Goal: Information Seeking & Learning: Learn about a topic

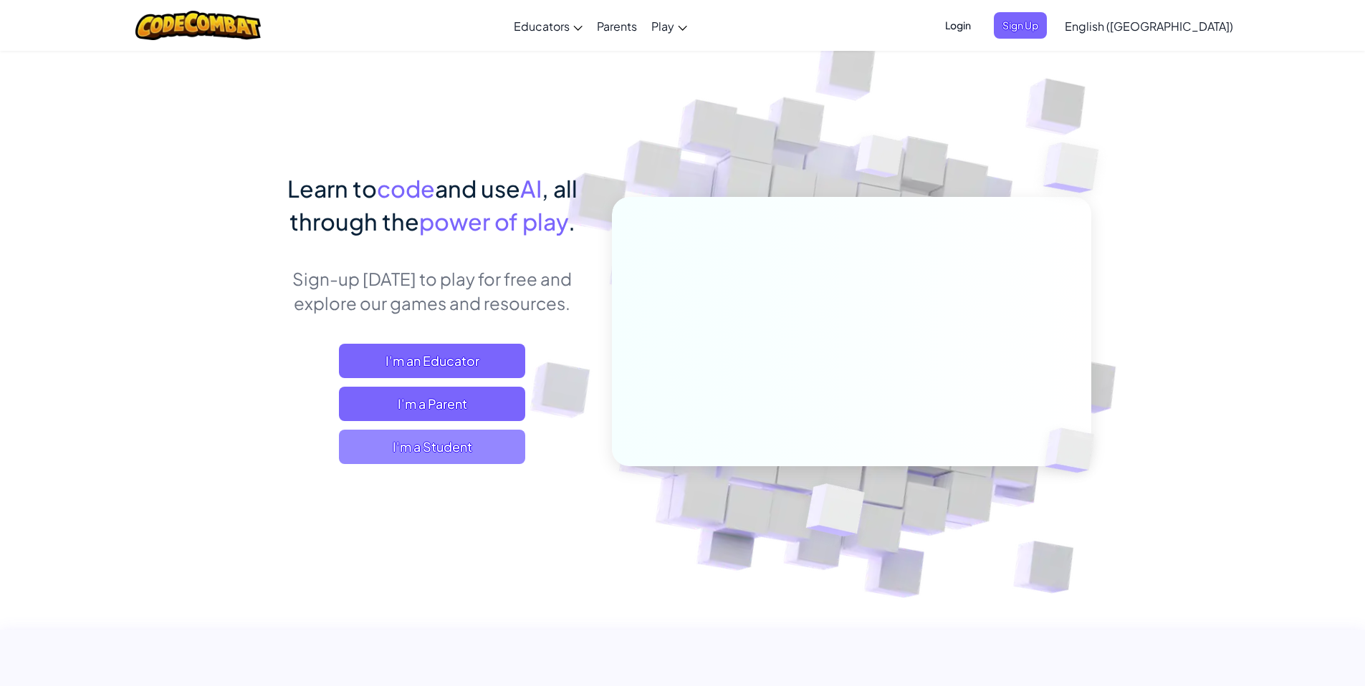
click at [447, 437] on span "I'm a Student" at bounding box center [432, 447] width 186 height 34
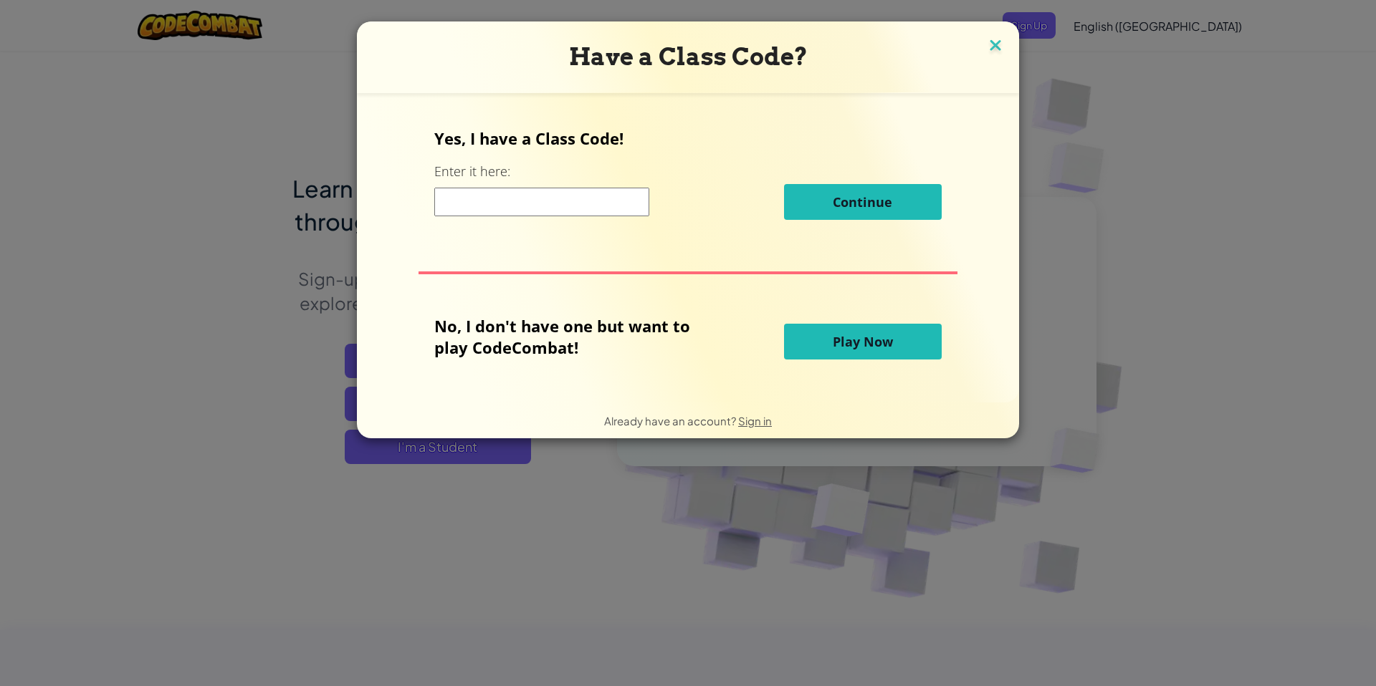
click at [864, 39] on img at bounding box center [995, 46] width 19 height 21
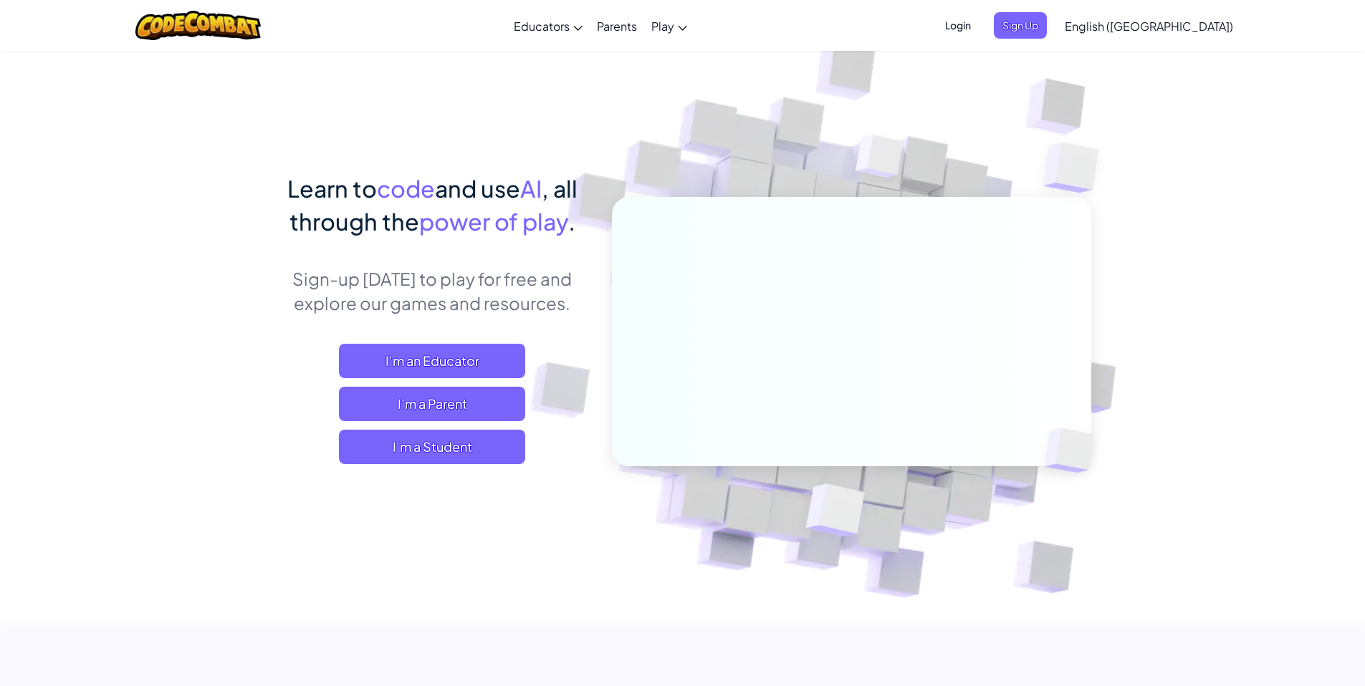
click at [281, 188] on h1 "Learn to code and use AI , all through the power of play ." at bounding box center [432, 205] width 316 height 66
drag, startPoint x: 284, startPoint y: 188, endPoint x: 431, endPoint y: 163, distance: 148.9
click at [436, 167] on div "Learn to code and use AI , all through the power of play . Sign-up [DATE] to pl…" at bounding box center [682, 311] width 817 height 523
click at [430, 161] on div "Learn to code and use AI , all through the power of play . Sign-up [DATE] to pl…" at bounding box center [682, 311] width 817 height 523
click at [864, 28] on span "Login" at bounding box center [958, 25] width 43 height 27
